Goal: Information Seeking & Learning: Learn about a topic

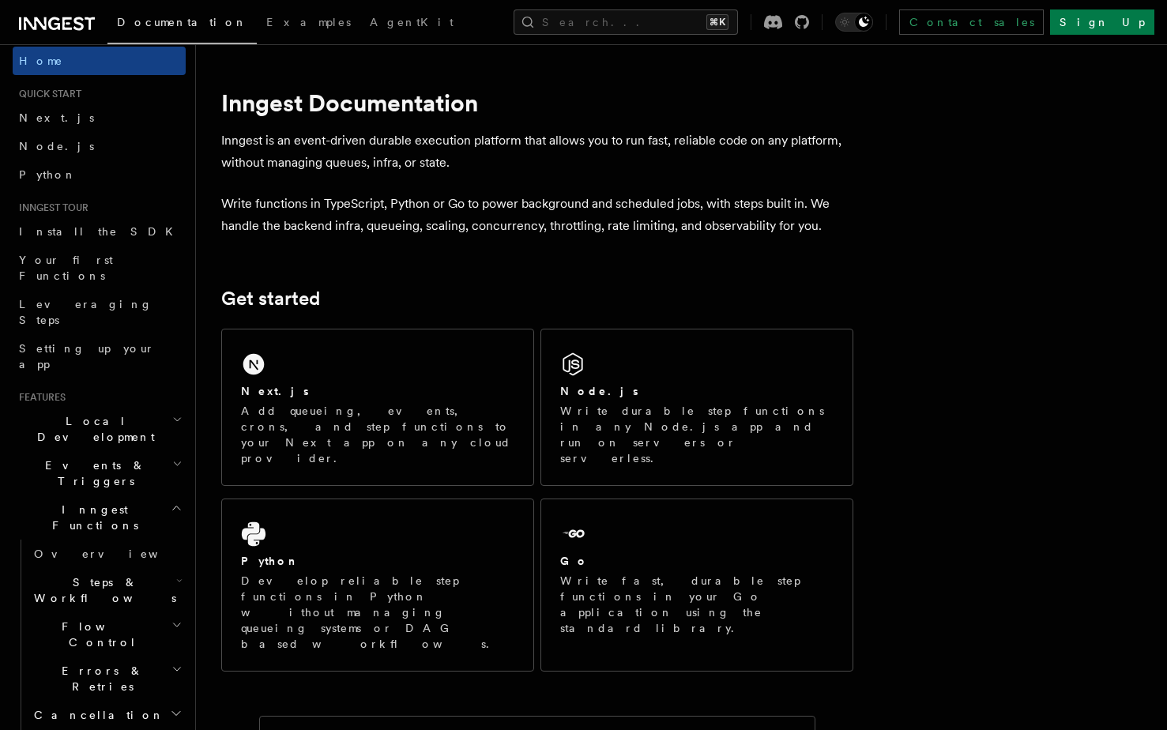
scroll to position [566, 0]
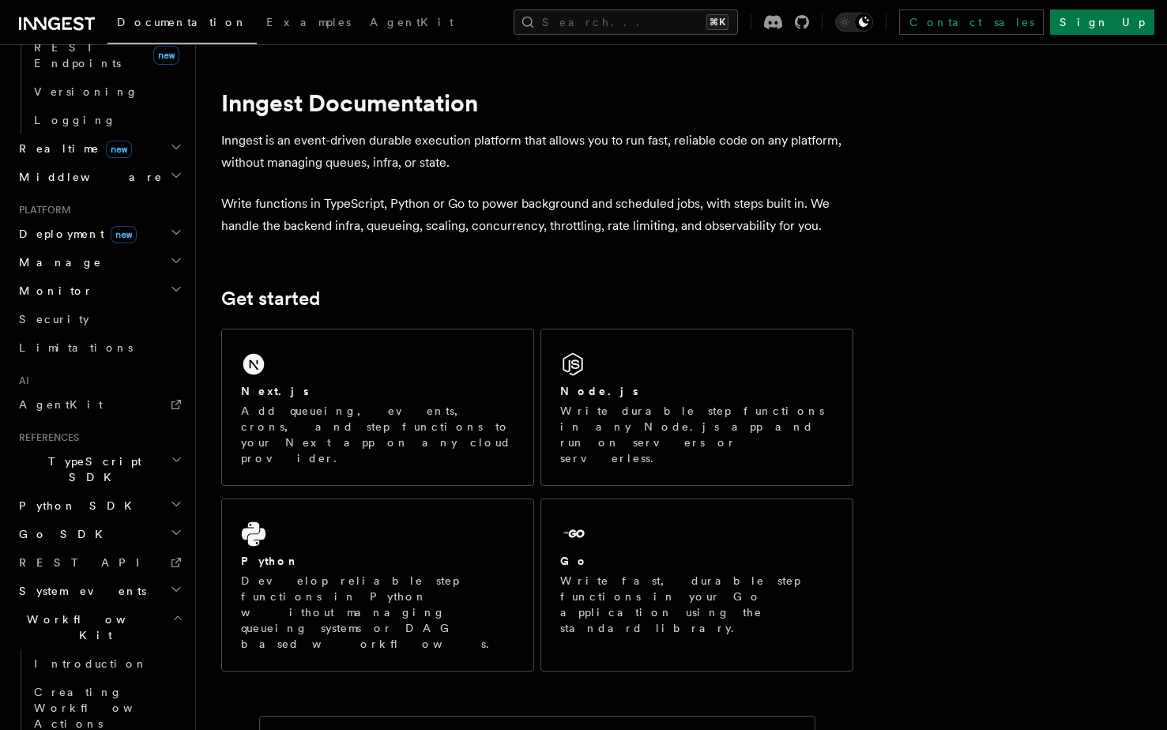
scroll to position [708, 0]
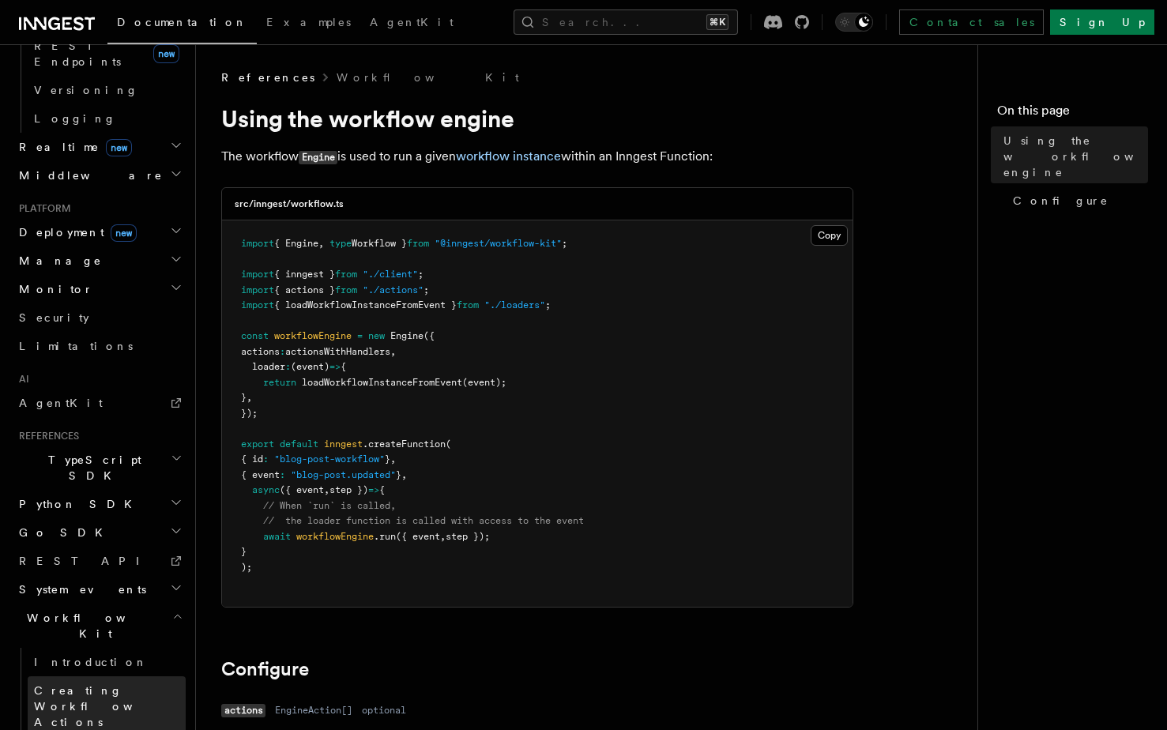
click at [105, 684] on span "Creating Workflow Actions" at bounding box center [103, 706] width 138 height 44
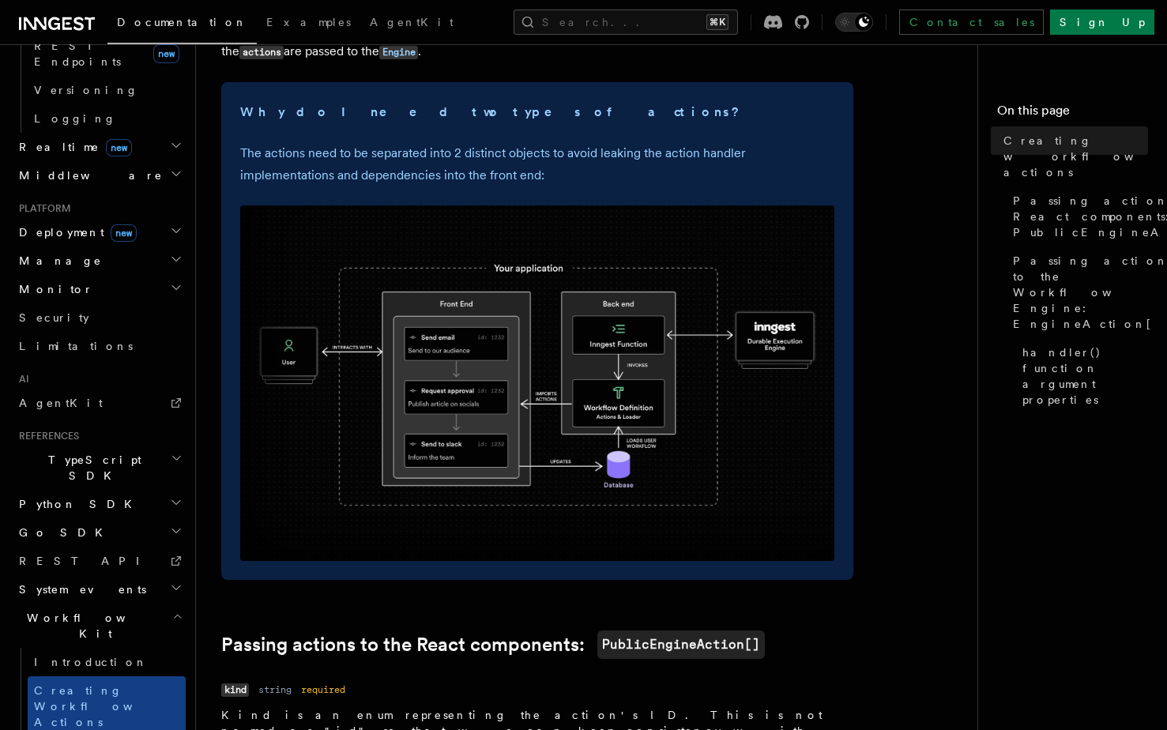
scroll to position [557, 0]
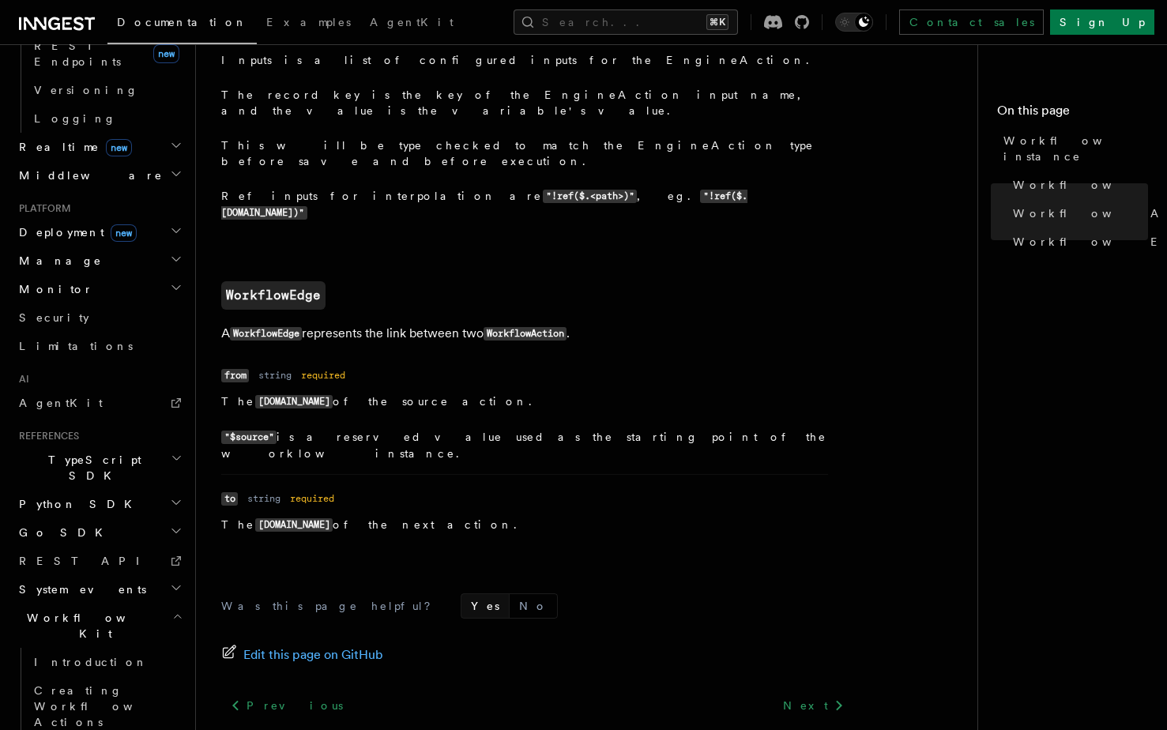
scroll to position [1718, 0]
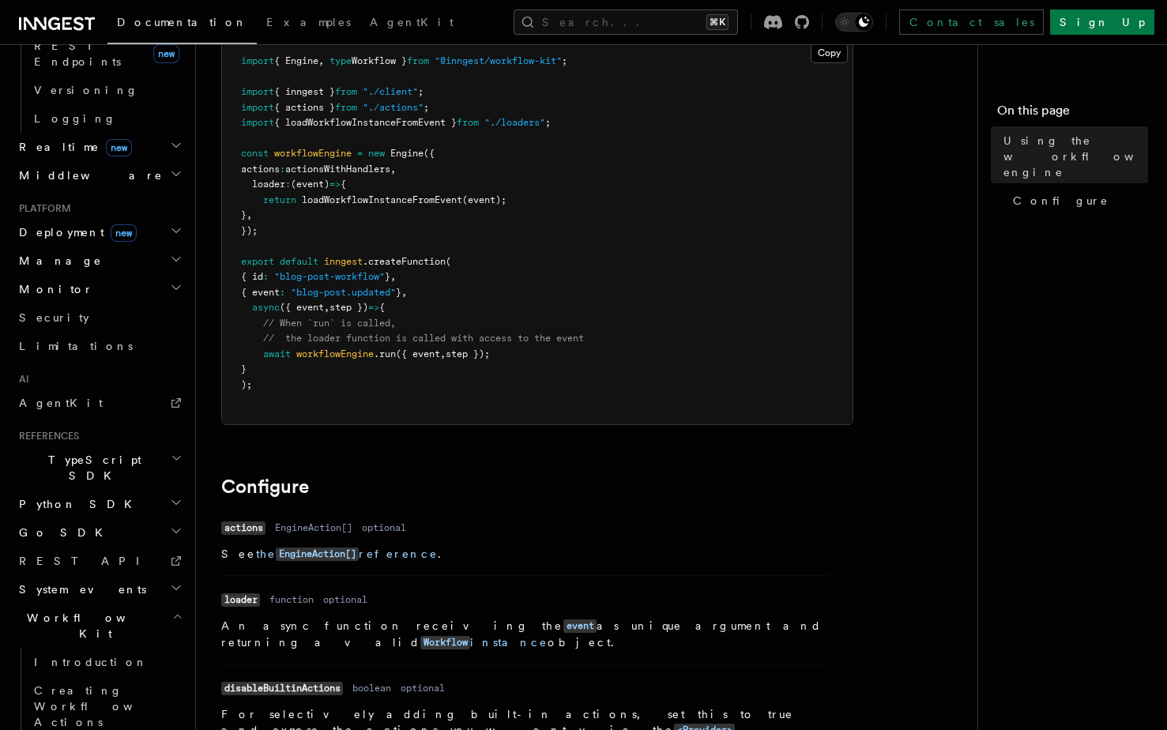
scroll to position [43, 0]
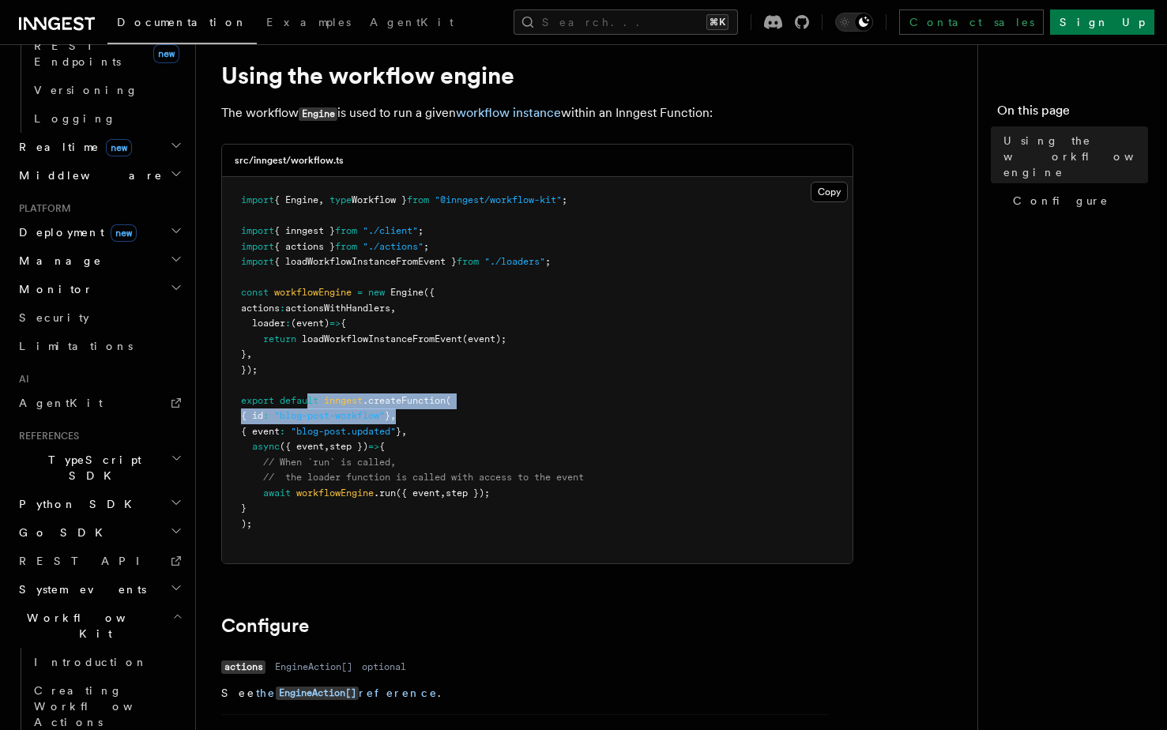
drag, startPoint x: 318, startPoint y: 402, endPoint x: 454, endPoint y: 410, distance: 135.4
click at [442, 409] on pre "import { Engine , type Workflow } from "@inngest/workflow-kit" ; import { innge…" at bounding box center [537, 370] width 631 height 386
click at [454, 410] on pre "import { Engine , type Workflow } from "@inngest/workflow-kit" ; import { innge…" at bounding box center [537, 370] width 631 height 386
drag, startPoint x: 316, startPoint y: 409, endPoint x: 439, endPoint y: 415, distance: 122.6
click at [439, 415] on pre "import { Engine , type Workflow } from "@inngest/workflow-kit" ; import { innge…" at bounding box center [537, 370] width 631 height 386
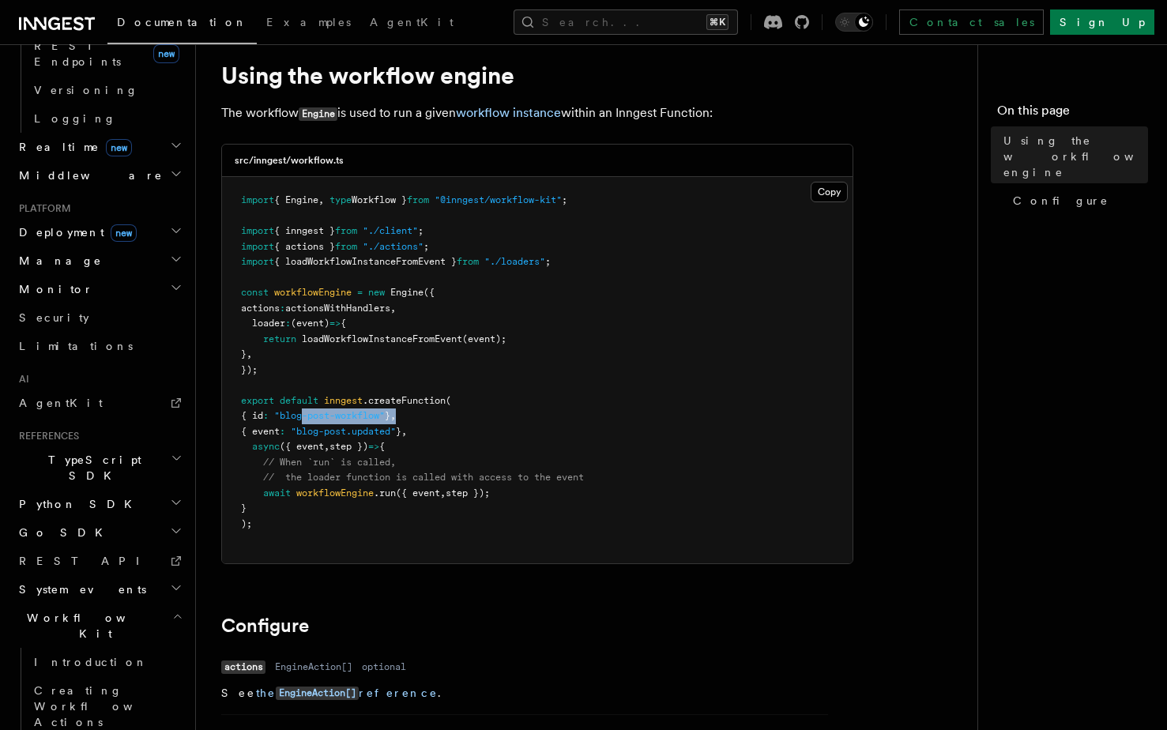
click at [439, 415] on pre "import { Engine , type Workflow } from "@inngest/workflow-kit" ; import { innge…" at bounding box center [537, 370] width 631 height 386
drag, startPoint x: 377, startPoint y: 405, endPoint x: 417, endPoint y: 409, distance: 40.6
click at [417, 409] on pre "import { Engine , type Workflow } from "@inngest/workflow-kit" ; import { innge…" at bounding box center [537, 370] width 631 height 386
click at [420, 409] on pre "import { Engine , type Workflow } from "@inngest/workflow-kit" ; import { innge…" at bounding box center [537, 370] width 631 height 386
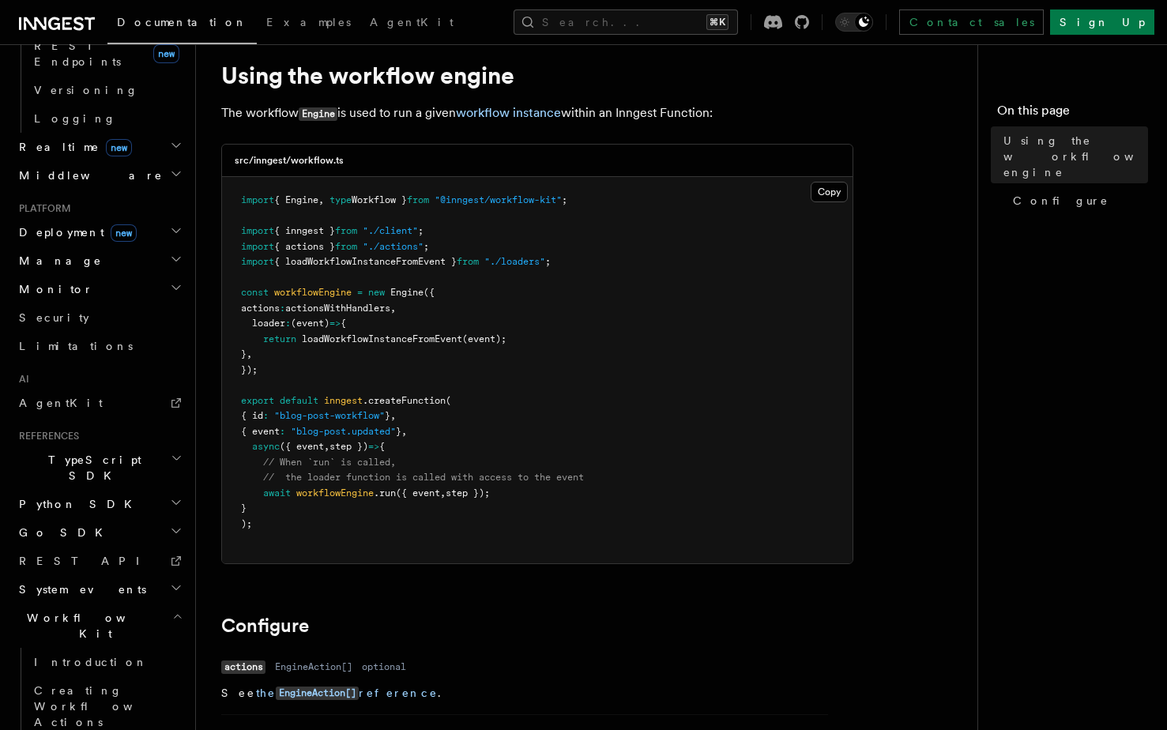
click at [420, 399] on span ".createFunction" at bounding box center [404, 400] width 83 height 11
click at [119, 676] on link "Creating Workflow Actions" at bounding box center [107, 706] width 158 height 60
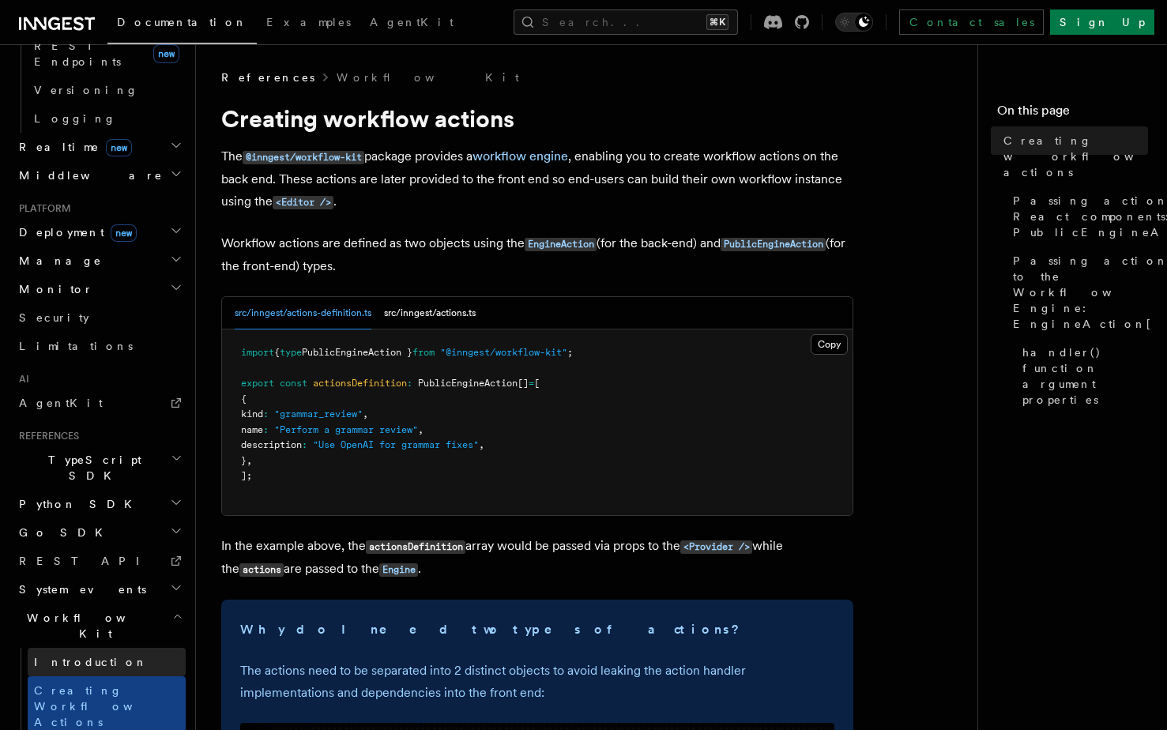
click at [118, 648] on link "Introduction" at bounding box center [107, 662] width 158 height 28
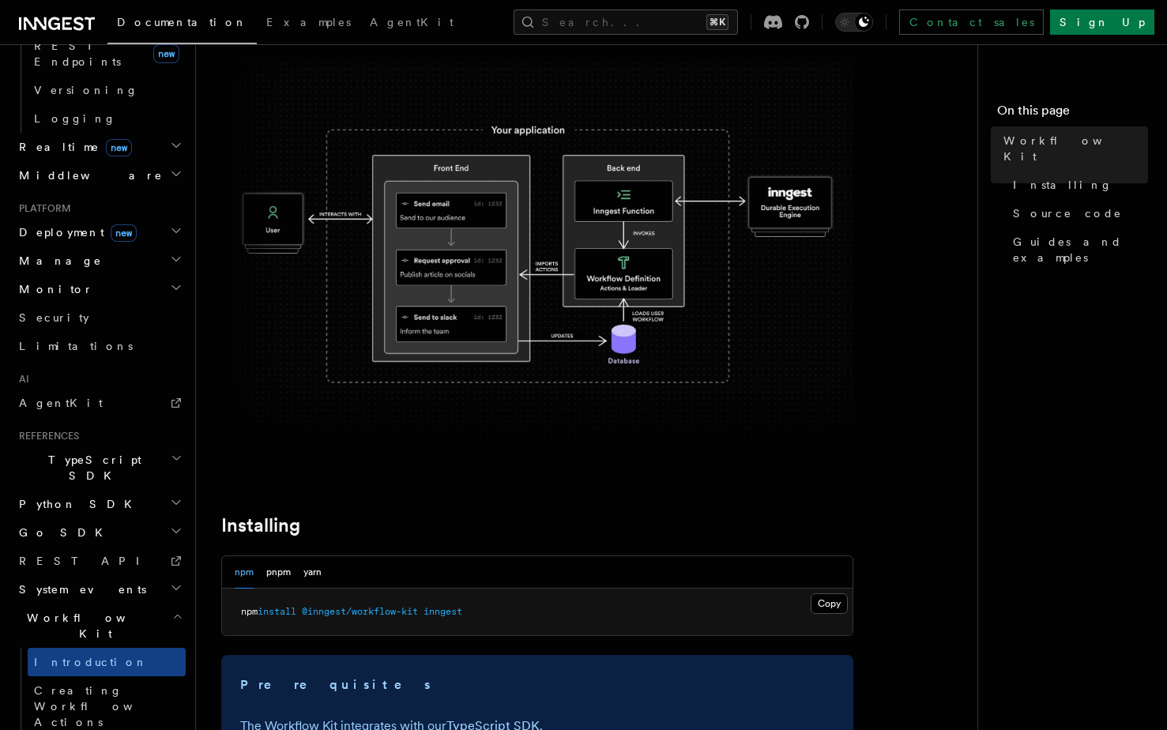
scroll to position [169, 0]
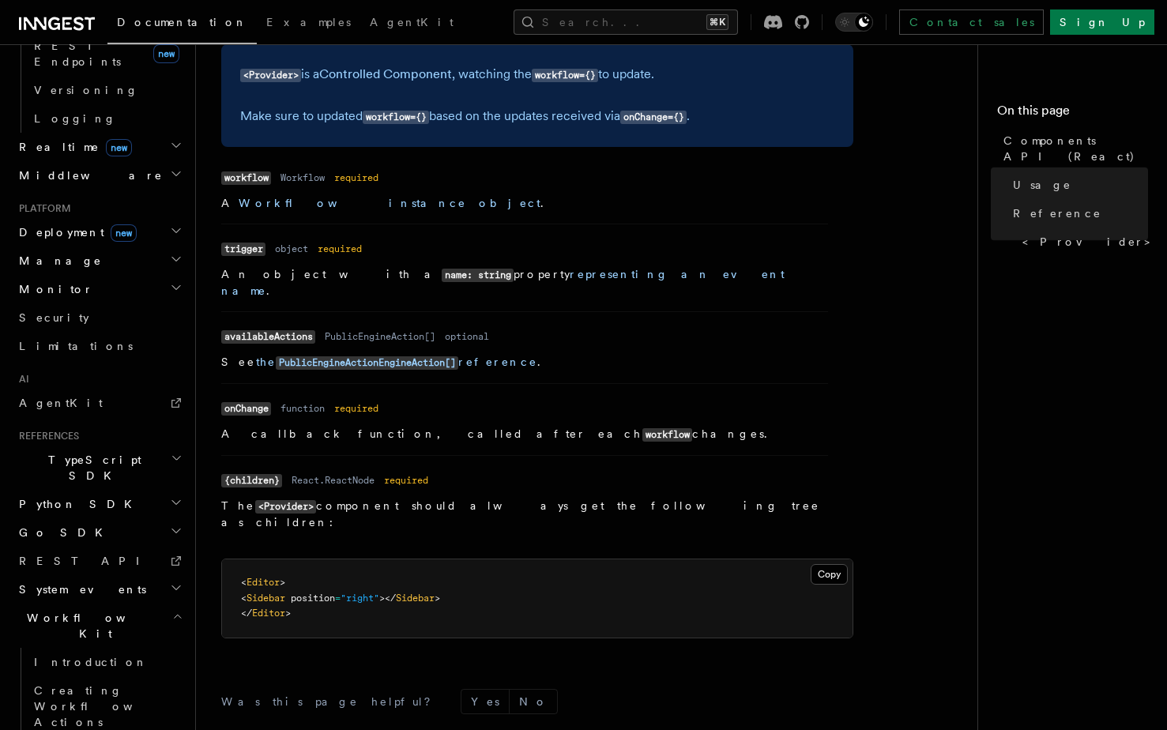
scroll to position [1415, 0]
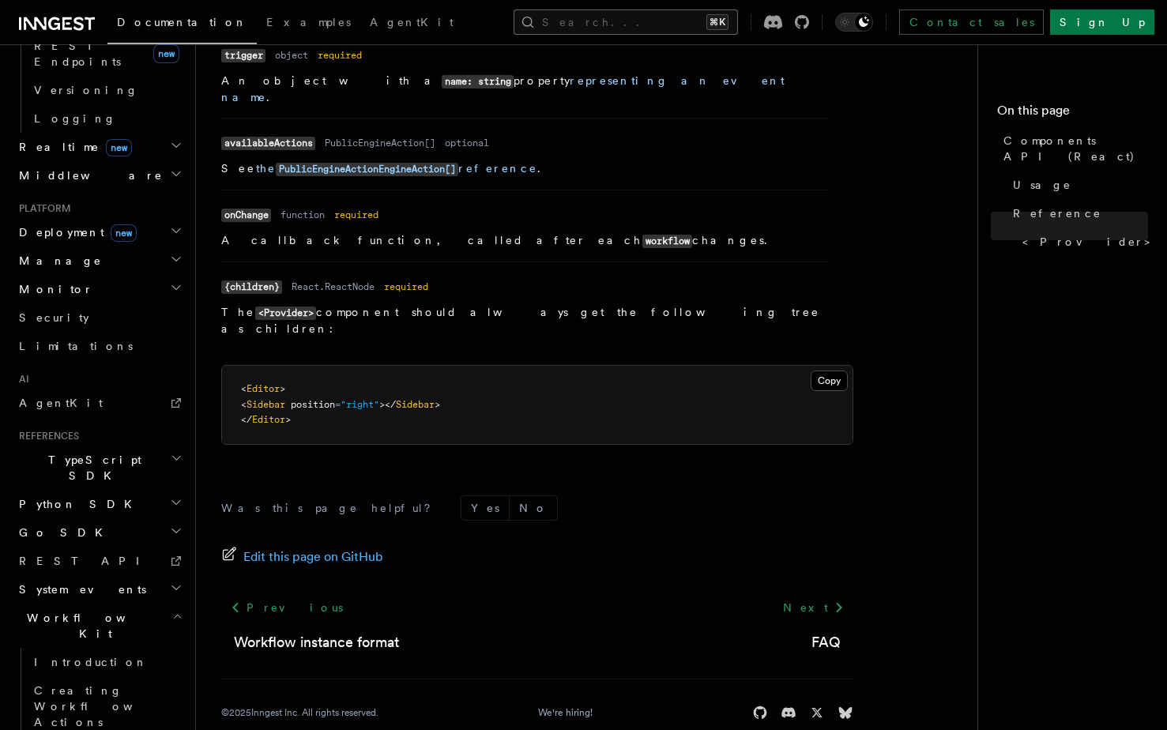
click at [738, 28] on button "Search... ⌘K" at bounding box center [626, 21] width 224 height 25
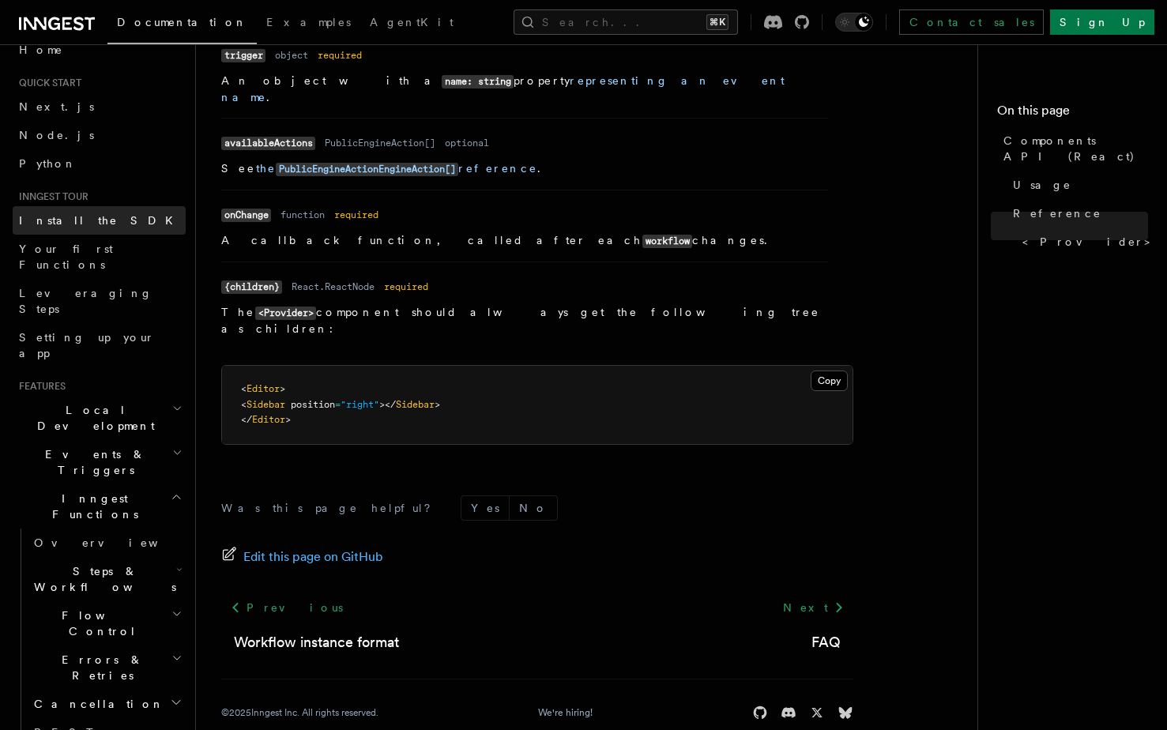
scroll to position [0, 0]
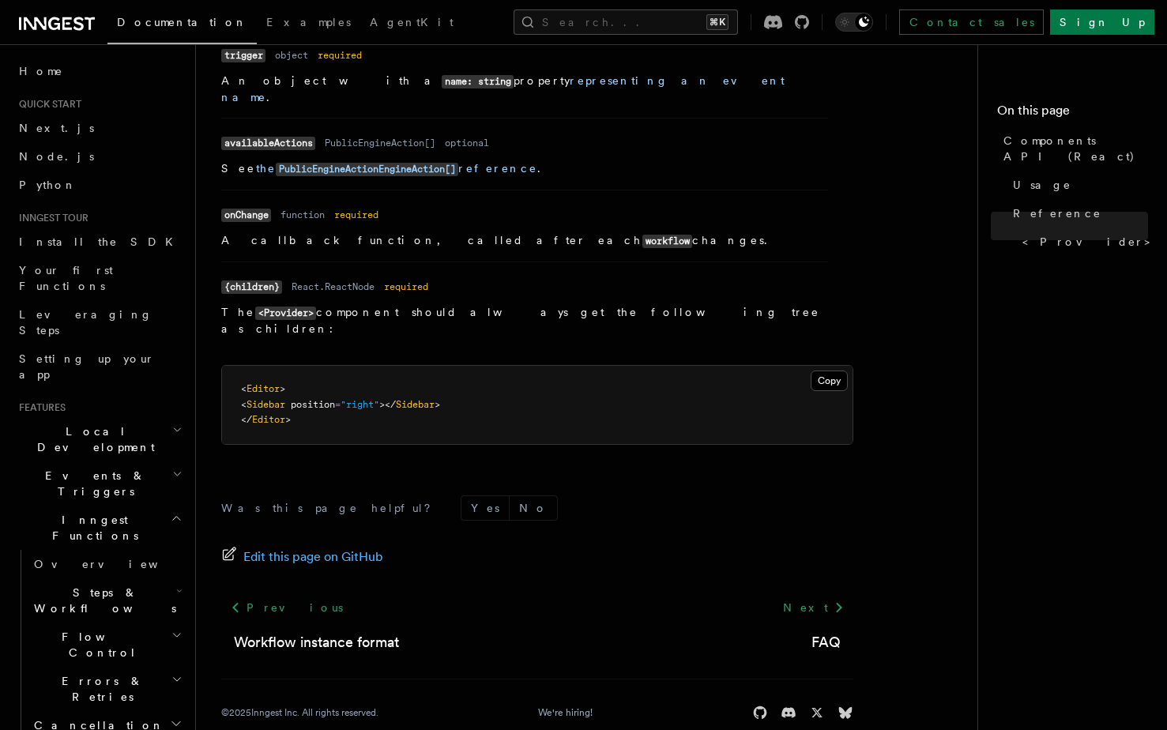
click at [81, 468] on span "Events & Triggers" at bounding box center [93, 484] width 160 height 32
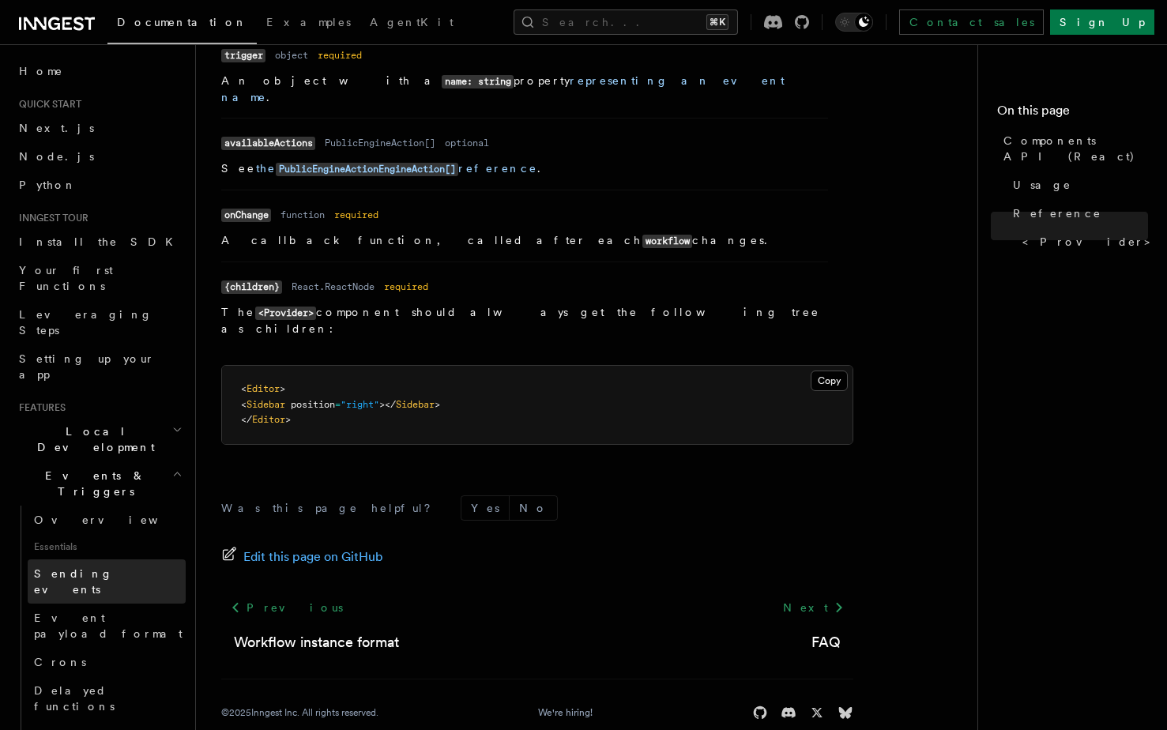
click at [71, 566] on span "Sending events" at bounding box center [110, 582] width 152 height 32
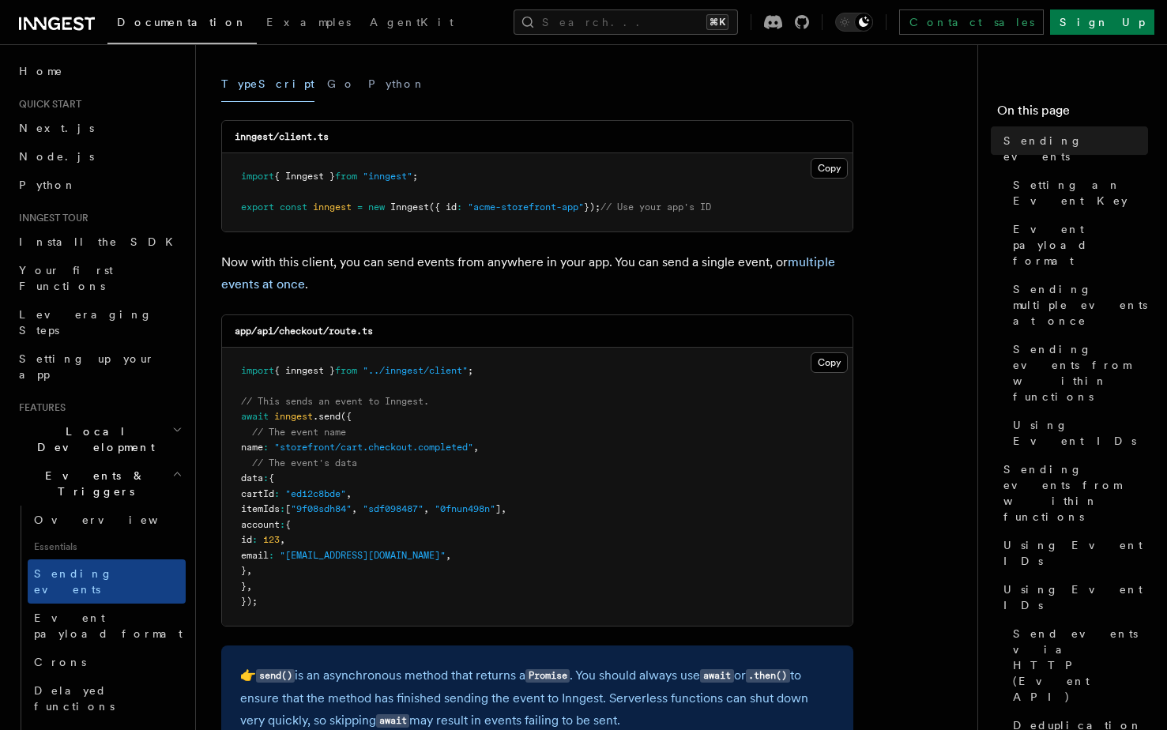
scroll to position [207, 0]
drag, startPoint x: 301, startPoint y: 498, endPoint x: 340, endPoint y: 511, distance: 41.0
click at [327, 503] on code "import { inngest } from "../inngest/client" ; // This sends an event to Inngest…" at bounding box center [374, 485] width 266 height 243
click at [341, 511] on span ""9f08sdh84"" at bounding box center [321, 508] width 61 height 11
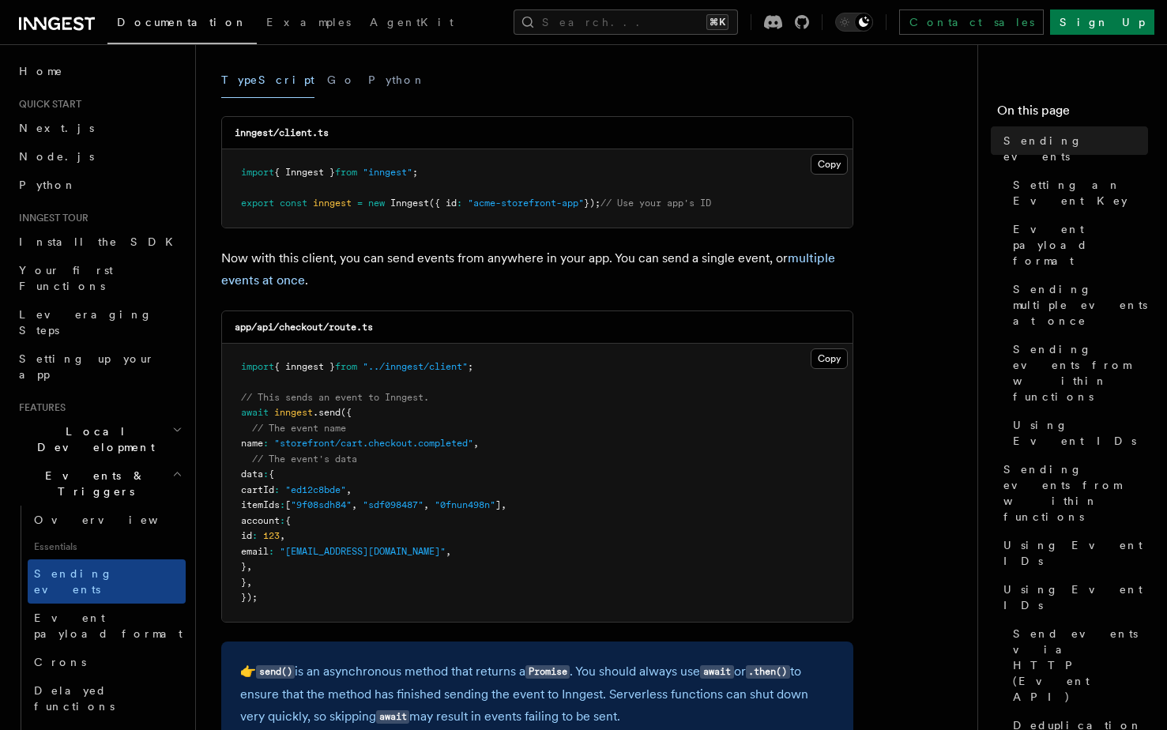
scroll to position [210, 0]
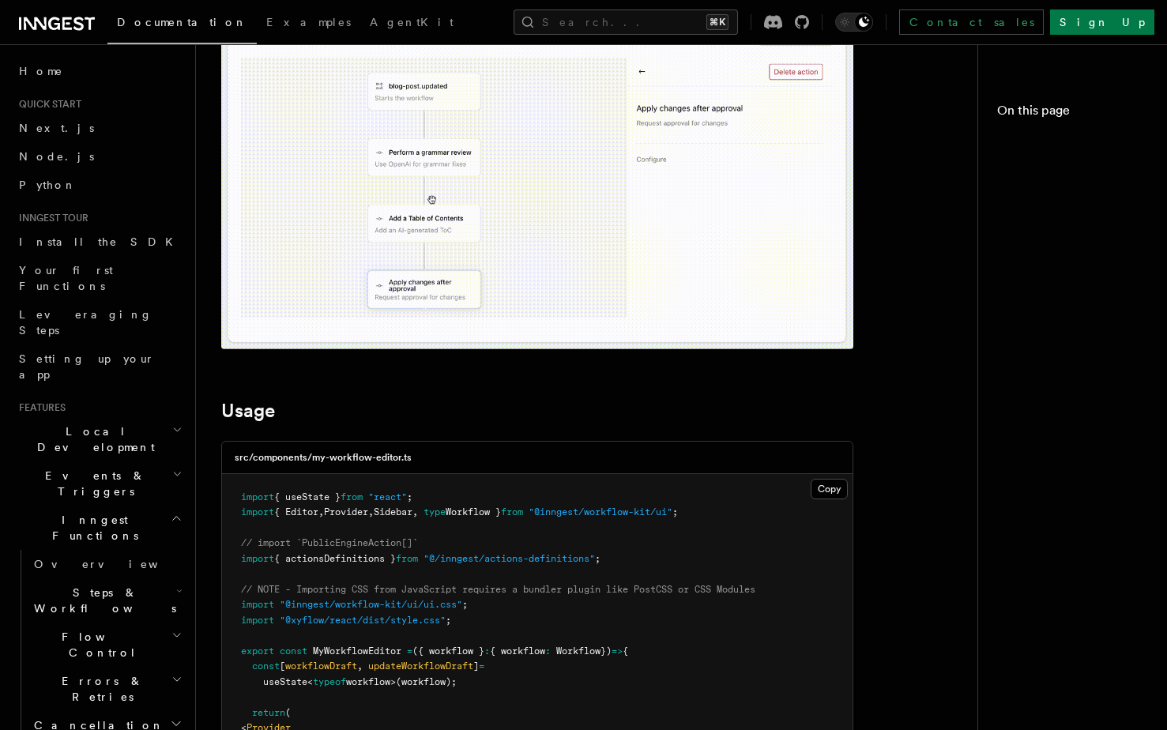
scroll to position [1415, 0]
